Goal: Information Seeking & Learning: Compare options

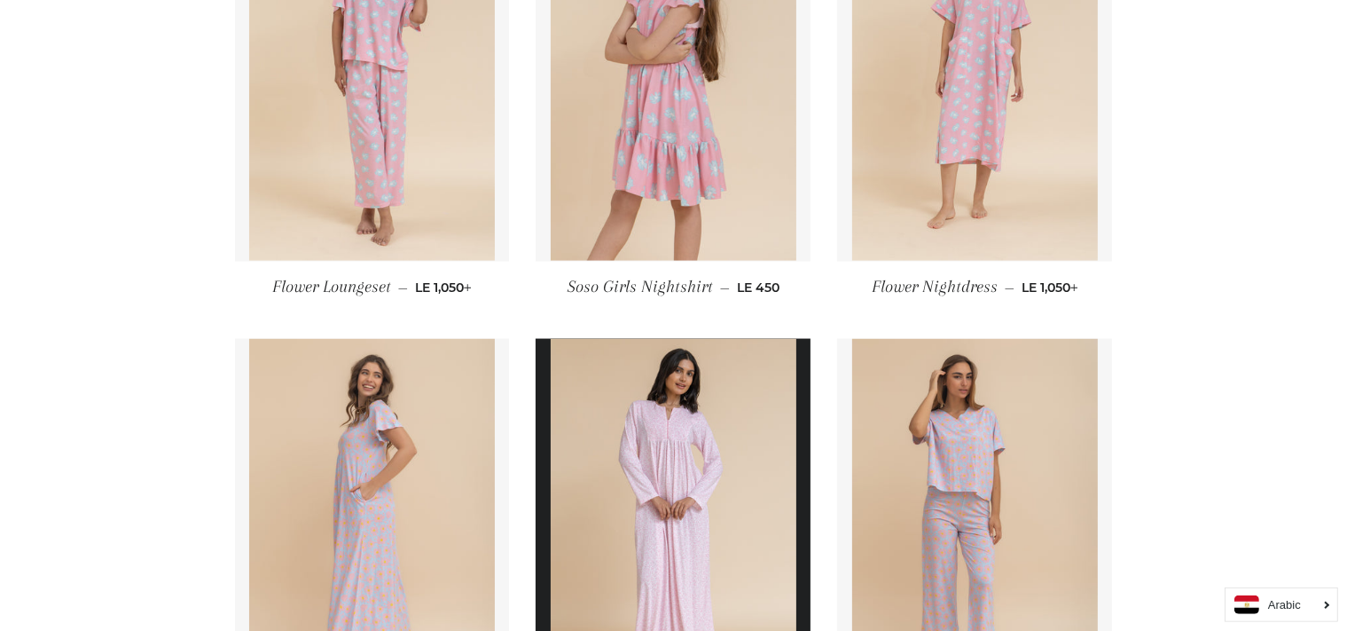
scroll to position [2800, 0]
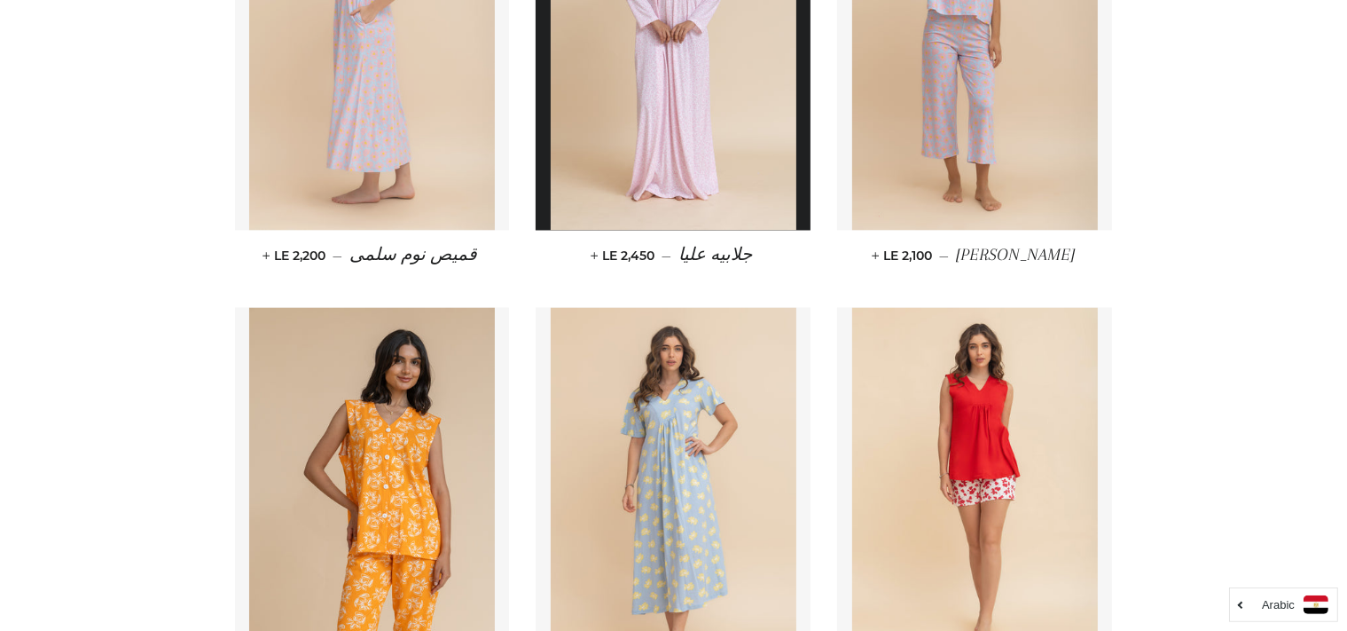
scroll to position [3413, 0]
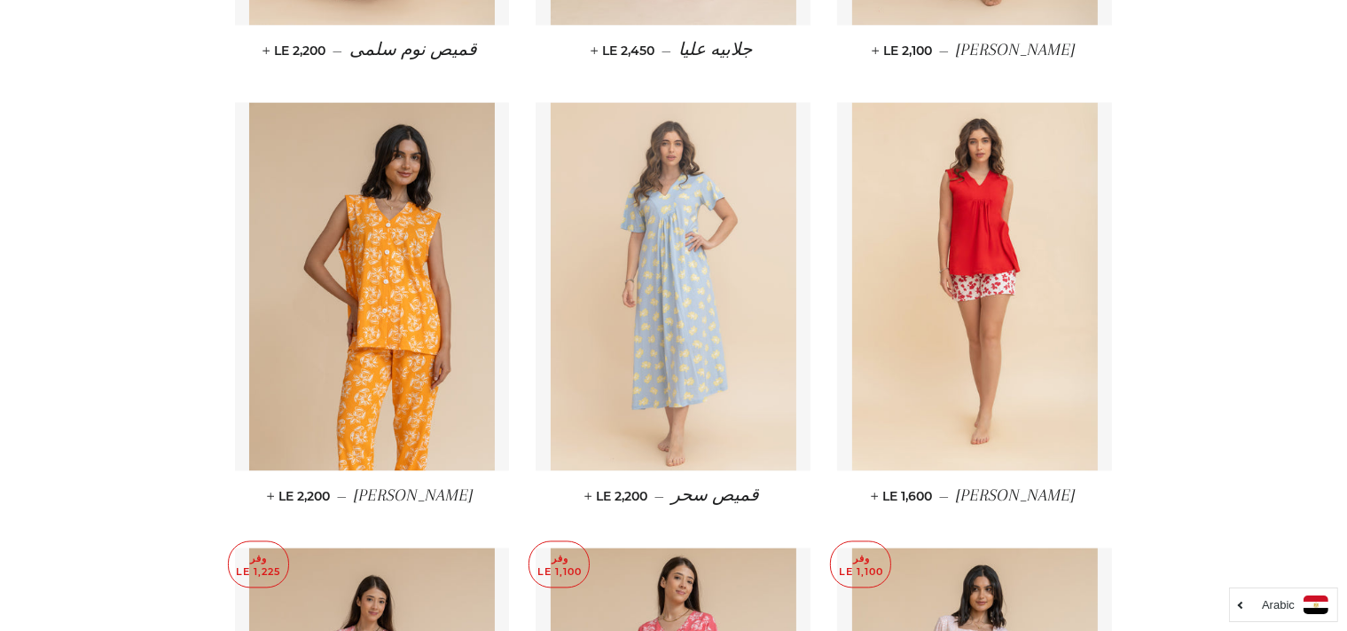
click at [697, 251] on img at bounding box center [674, 286] width 246 height 368
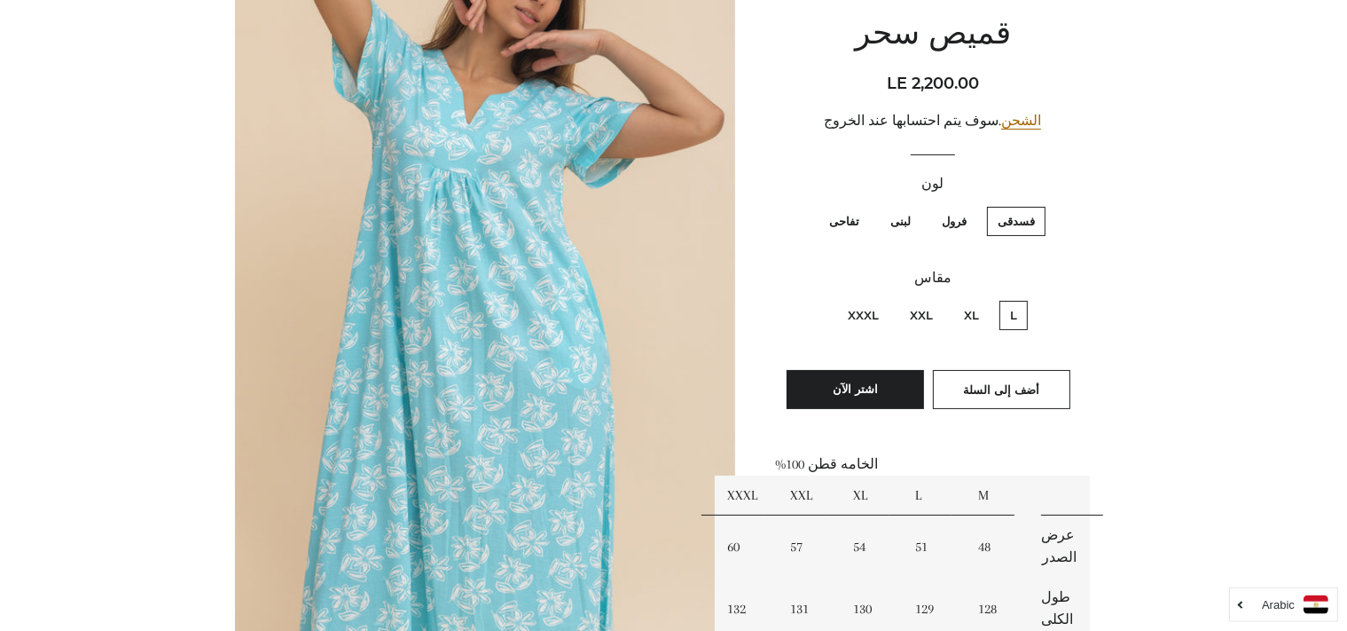
click at [852, 220] on label "تفاحى" at bounding box center [844, 221] width 51 height 29
click at [864, 205] on input "تفاحى" at bounding box center [864, 204] width 1 height 1
radio input "true"
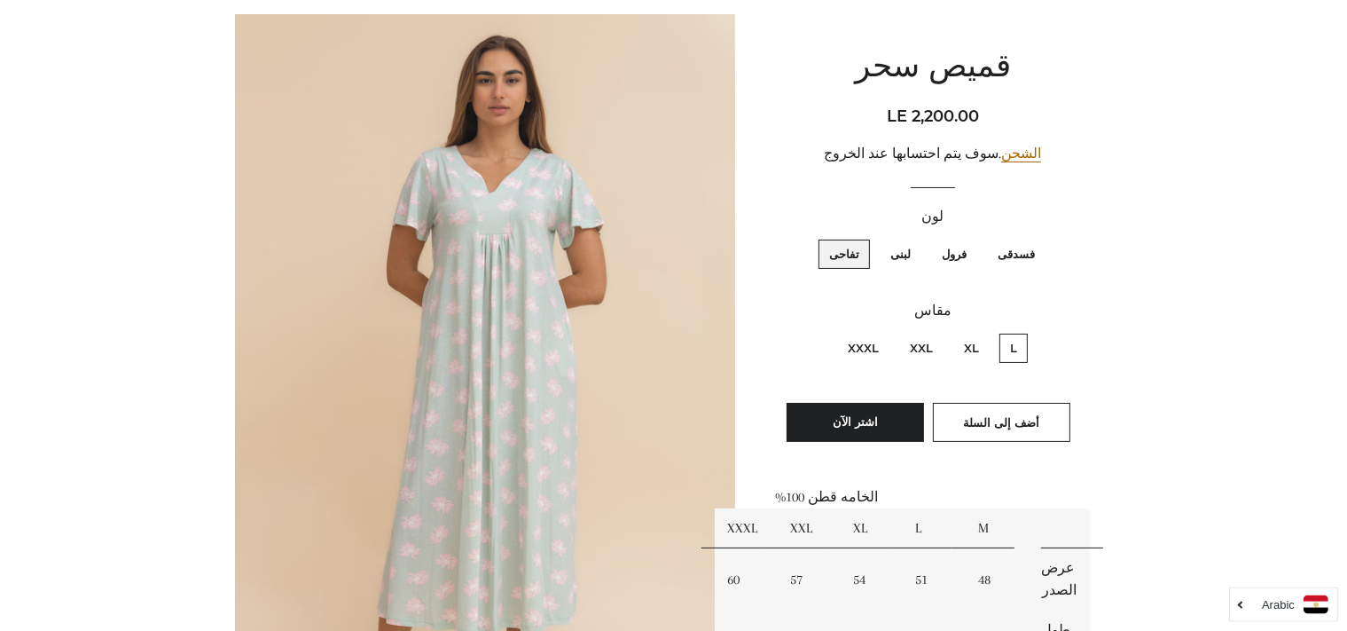
scroll to position [178, 0]
click at [1026, 263] on label "فسدقى" at bounding box center [1016, 252] width 59 height 29
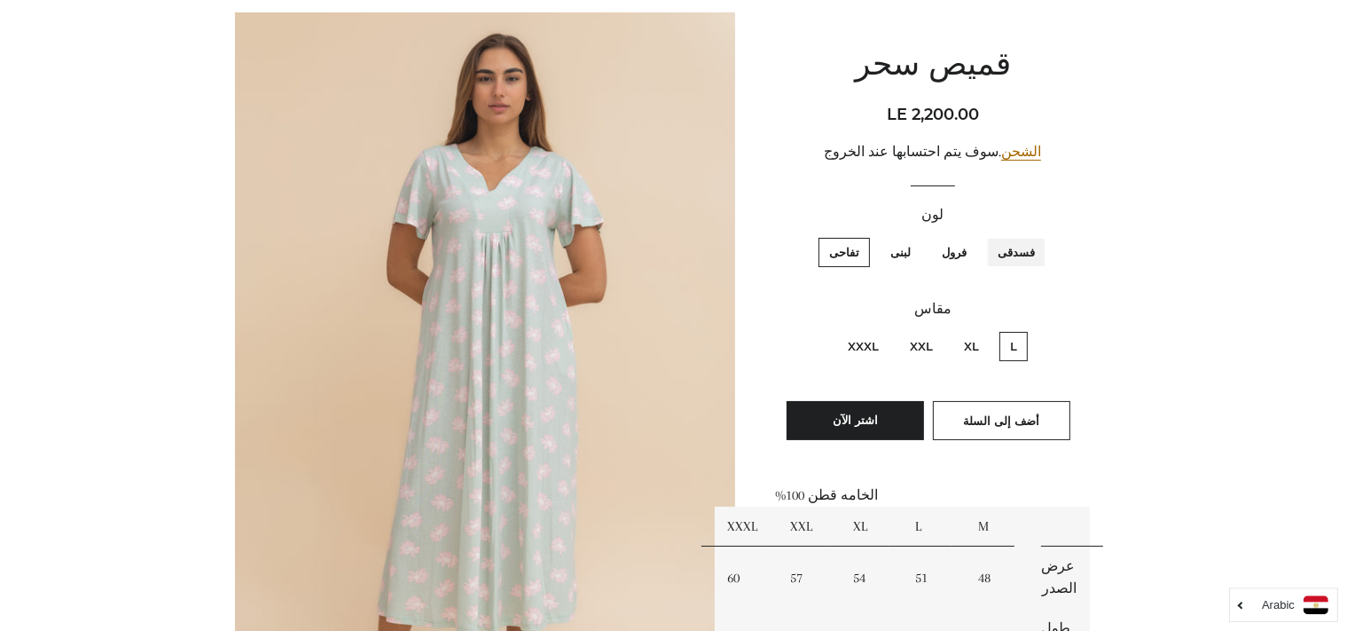
click at [1040, 236] on input "فسدقى" at bounding box center [1040, 235] width 1 height 1
radio input "true"
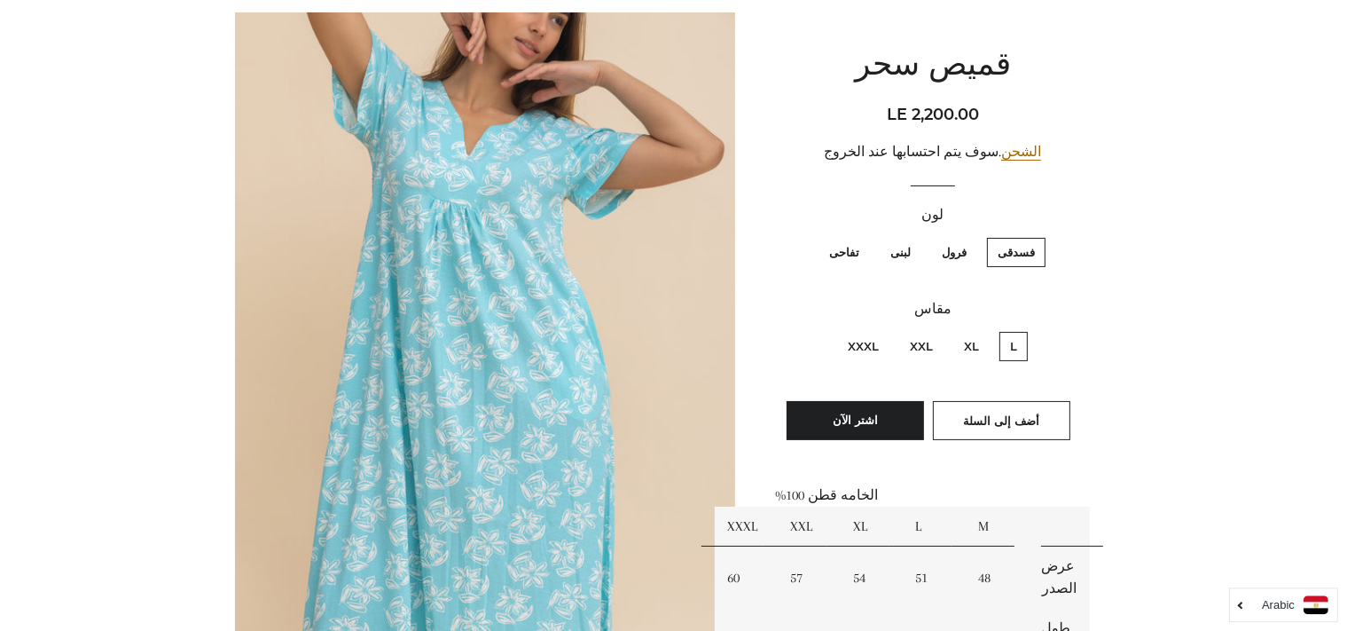
click at [860, 255] on label "تفاحى" at bounding box center [844, 252] width 51 height 29
click at [864, 236] on input "تفاحى" at bounding box center [864, 235] width 1 height 1
radio input "true"
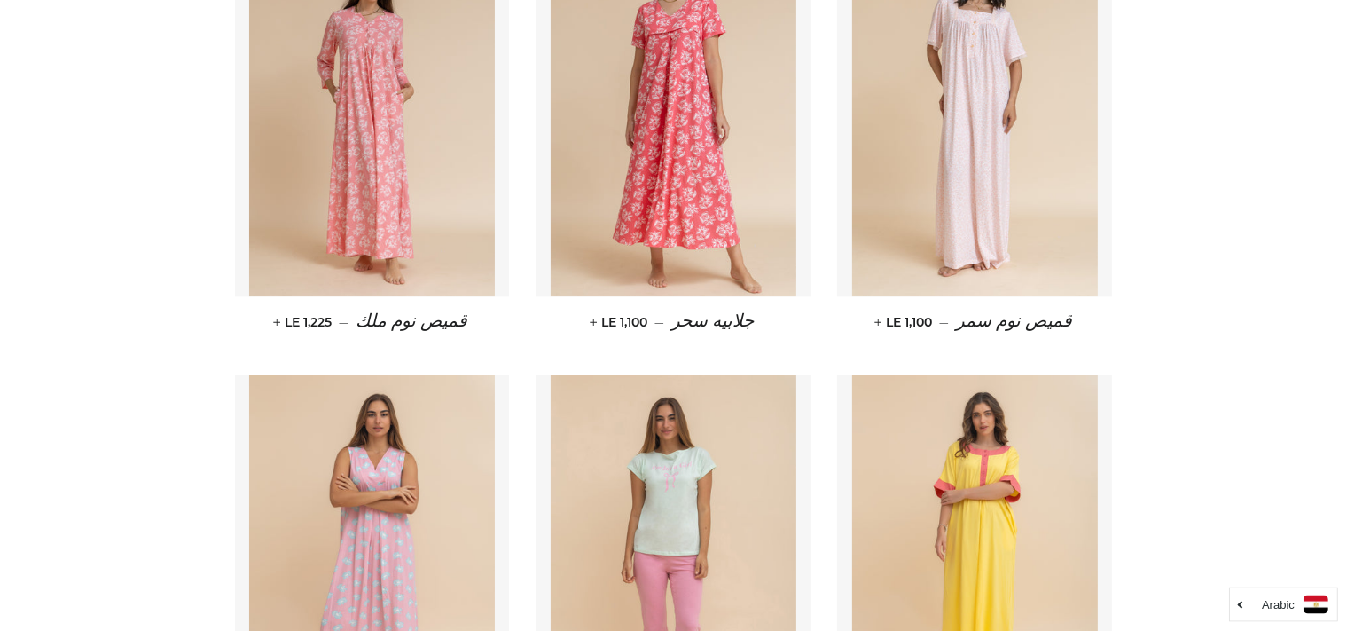
scroll to position [4033, 0]
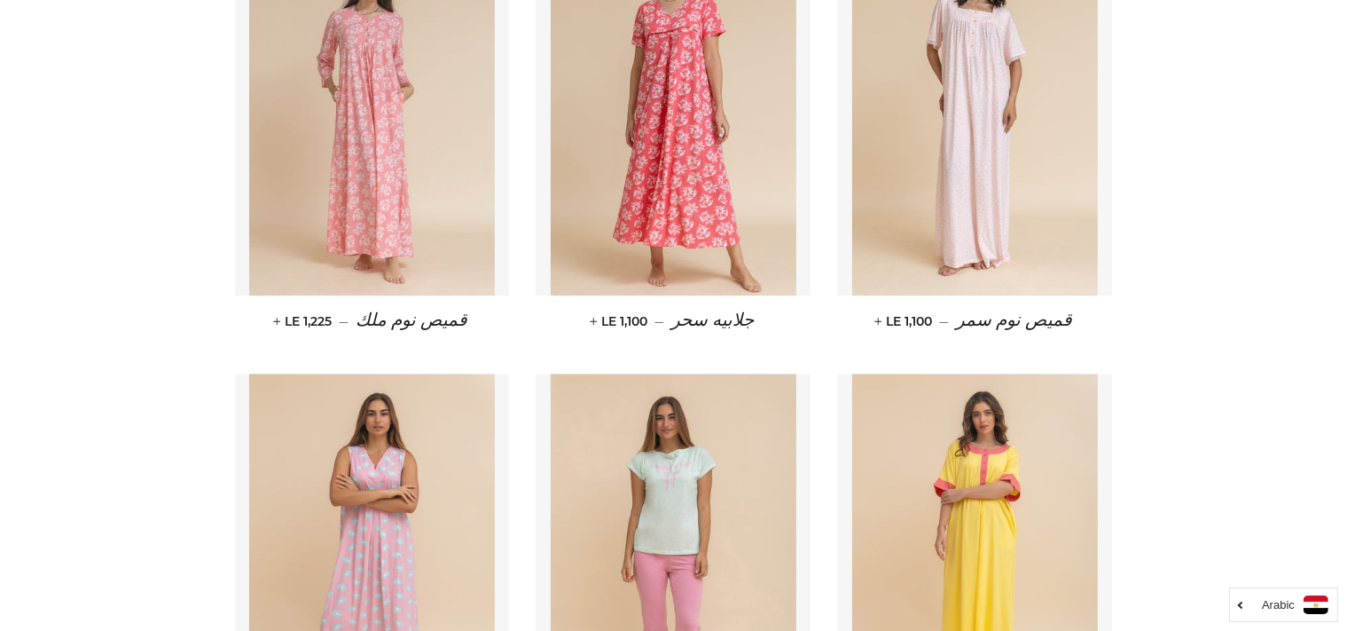
click at [406, 136] on img at bounding box center [372, 111] width 246 height 368
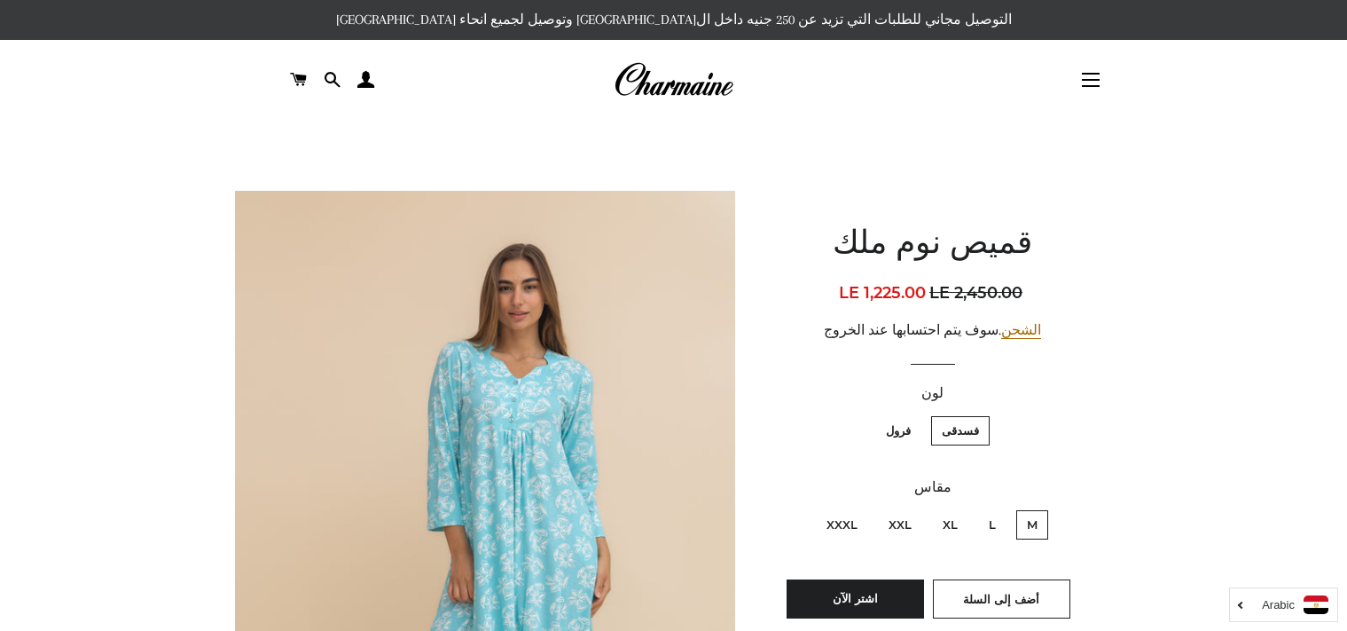
scroll to position [145, 0]
